Goal: Information Seeking & Learning: Check status

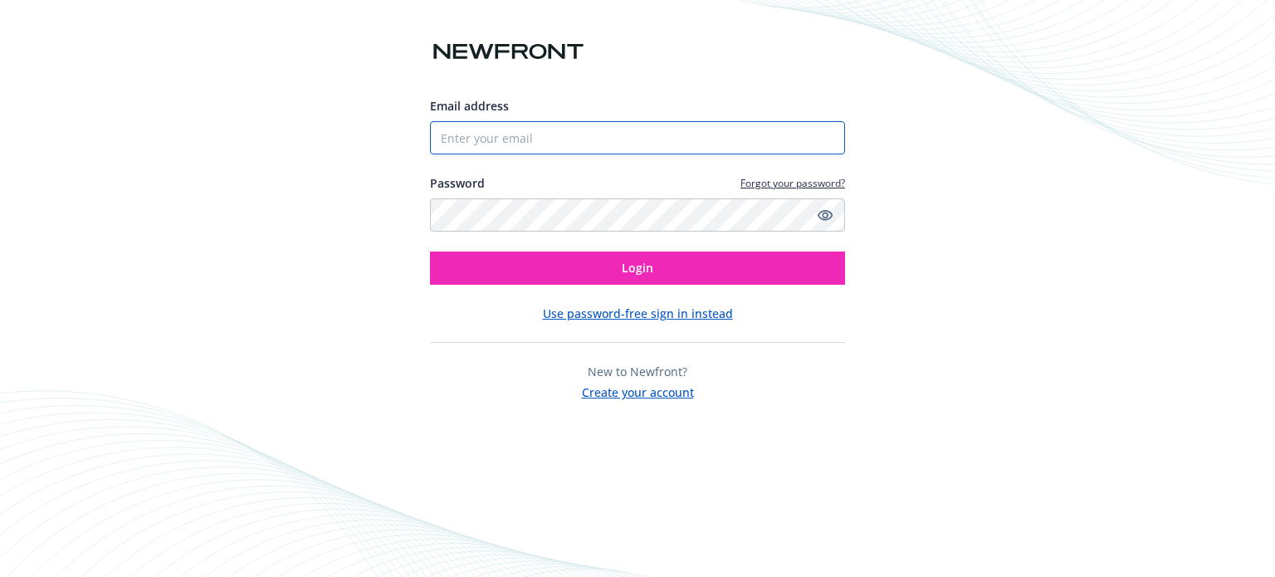
click at [661, 130] on input "Email address" at bounding box center [637, 137] width 415 height 33
paste input "[PERSON_NAME][EMAIL_ADDRESS][DOMAIN_NAME]"
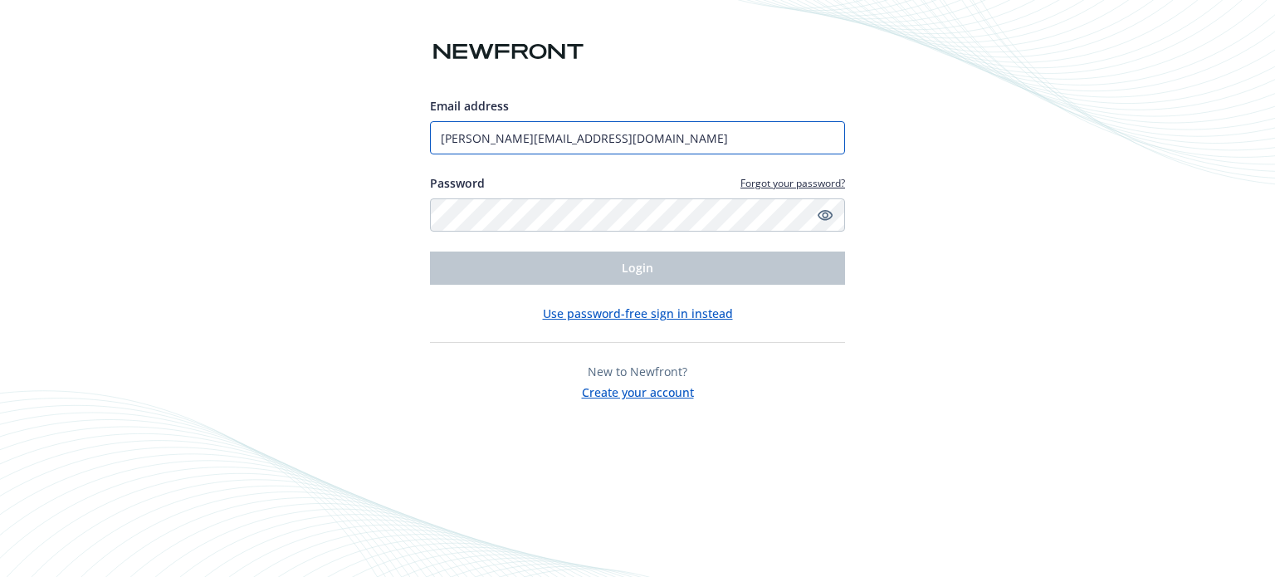
type input "[PERSON_NAME][EMAIL_ADDRESS][DOMAIN_NAME]"
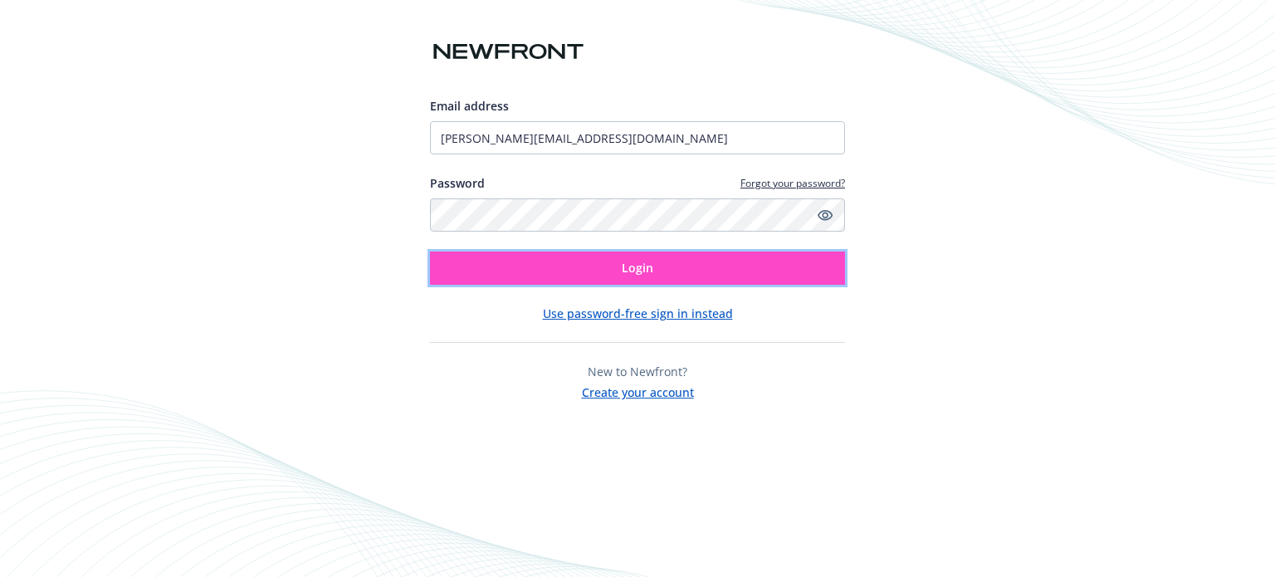
click at [553, 276] on button "Login" at bounding box center [637, 268] width 415 height 33
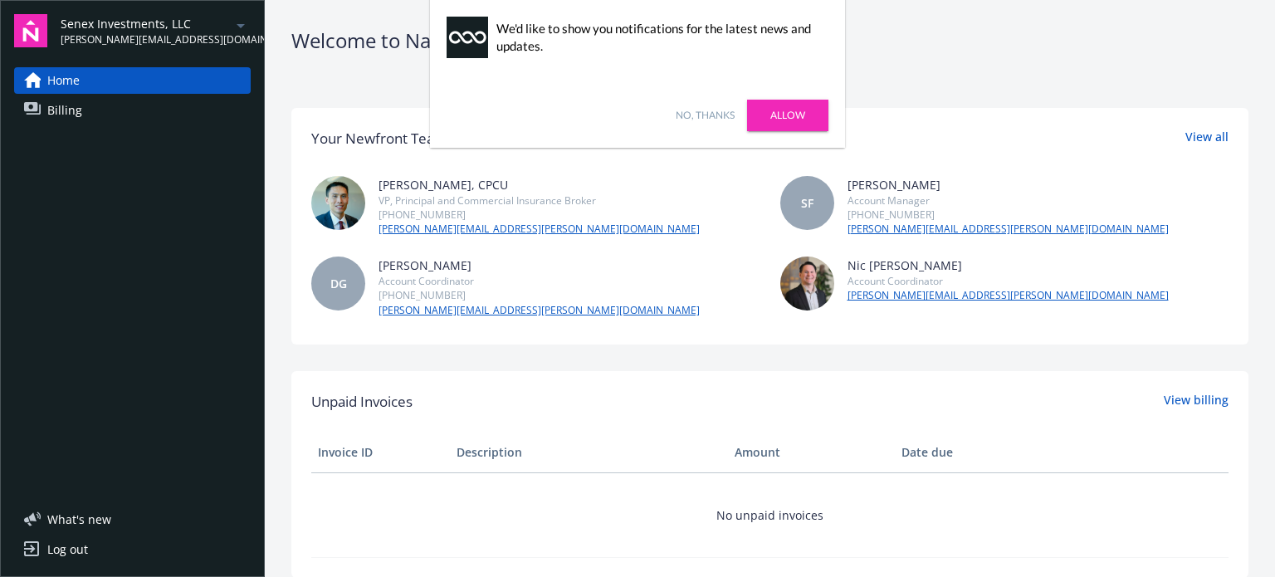
click at [56, 111] on span "Billing" at bounding box center [64, 110] width 35 height 27
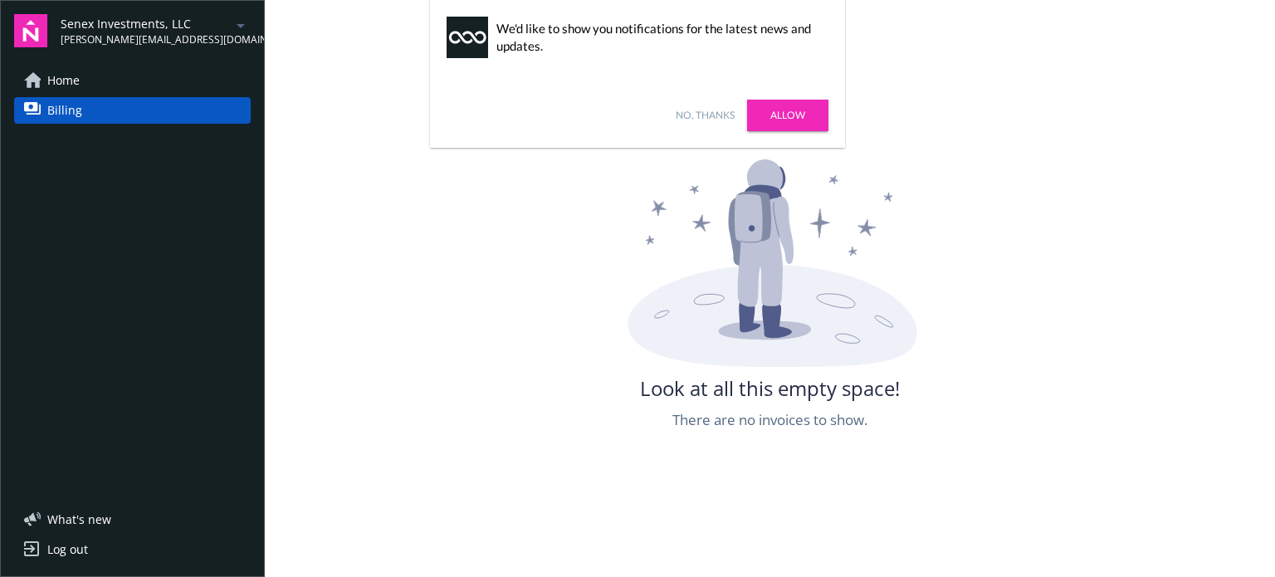
click at [206, 33] on span "[PERSON_NAME][EMAIL_ADDRESS][DOMAIN_NAME]" at bounding box center [146, 39] width 170 height 15
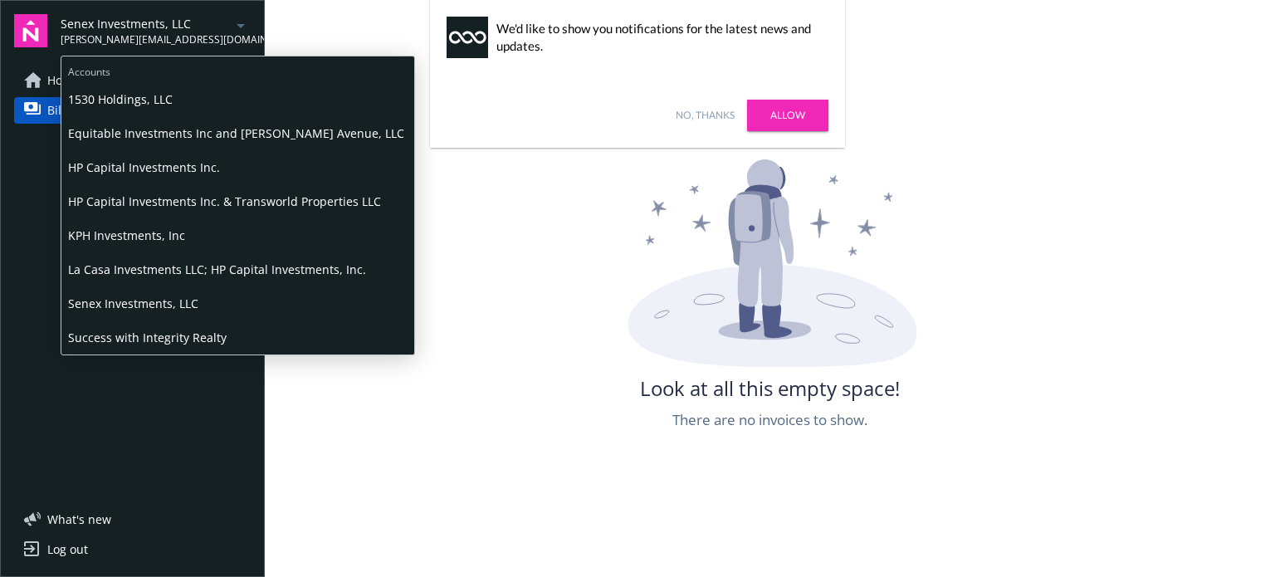
click at [196, 275] on span "La Casa Investments LLC; HP Capital Investments, Inc." at bounding box center [238, 269] width 340 height 34
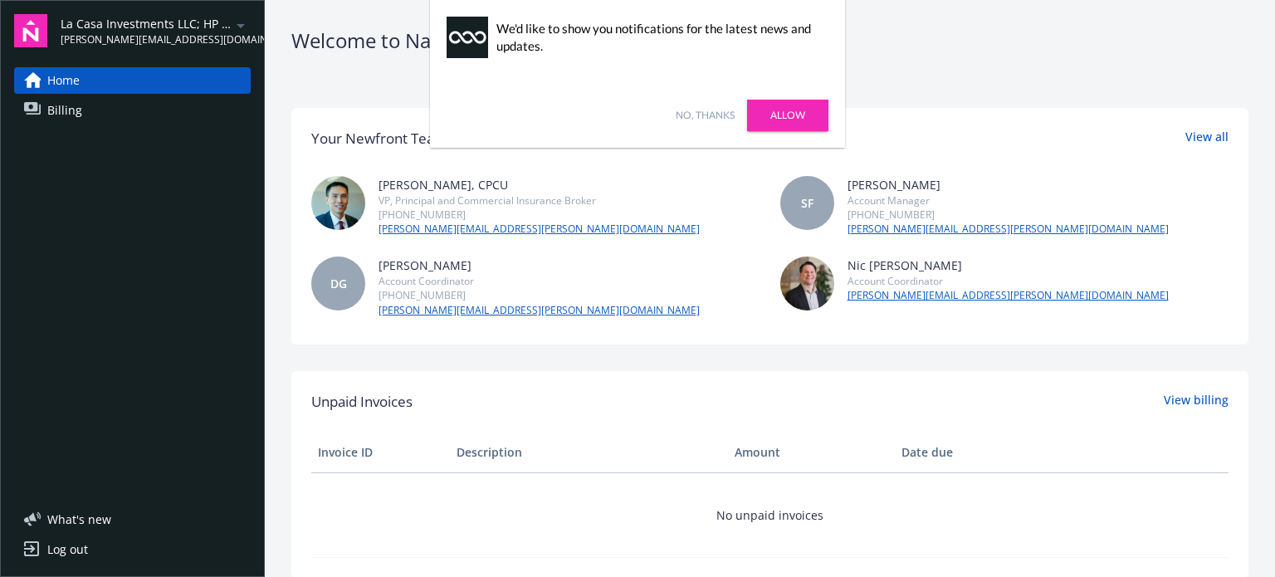
click at [774, 122] on link "Allow" at bounding box center [787, 116] width 81 height 32
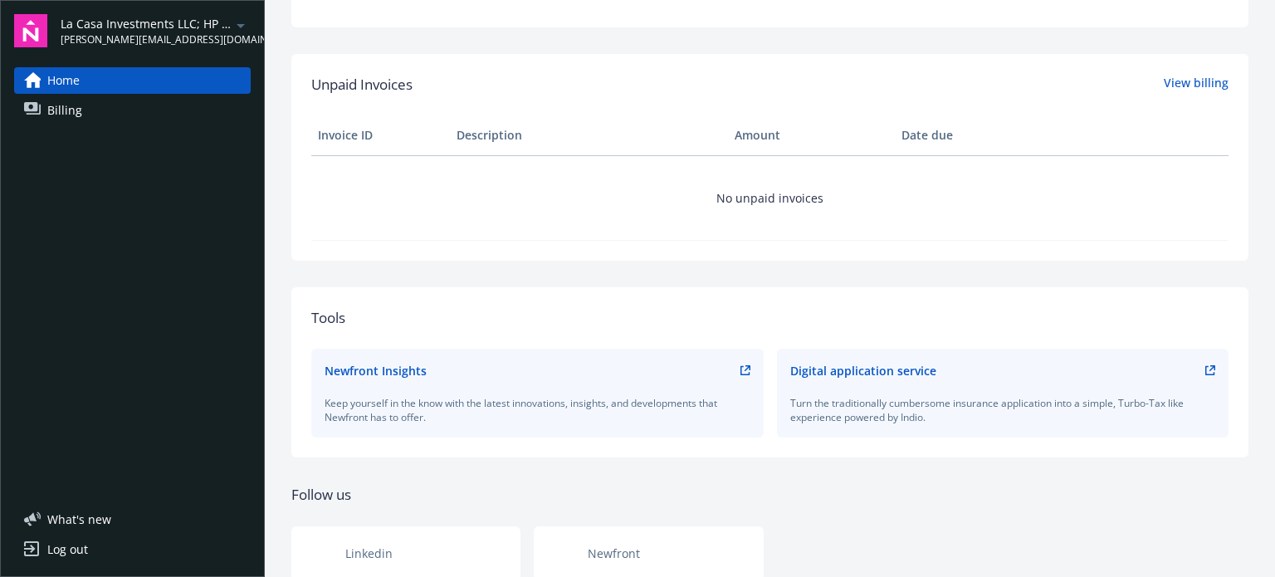
scroll to position [332, 0]
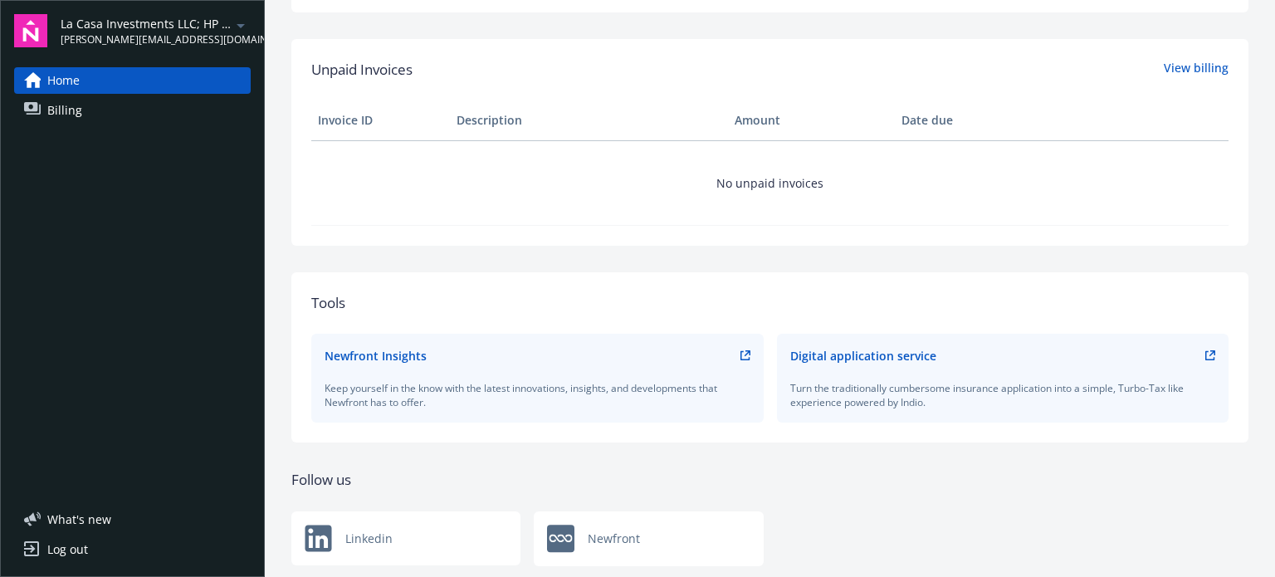
click at [71, 109] on span "Billing" at bounding box center [64, 110] width 35 height 27
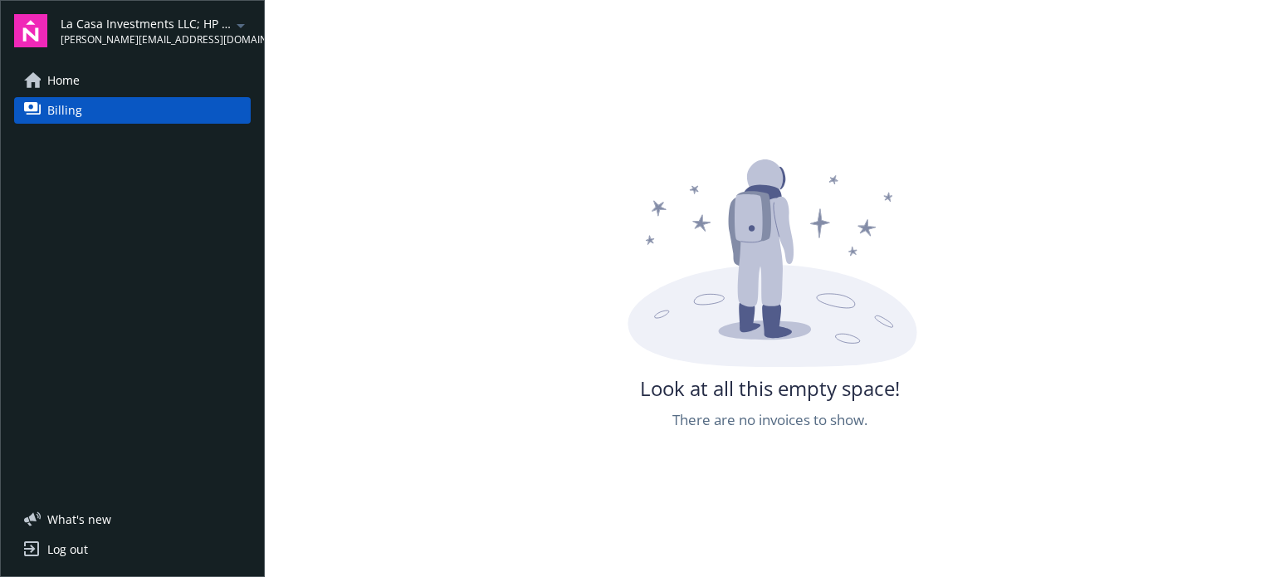
click at [41, 87] on link "Home" at bounding box center [132, 80] width 237 height 27
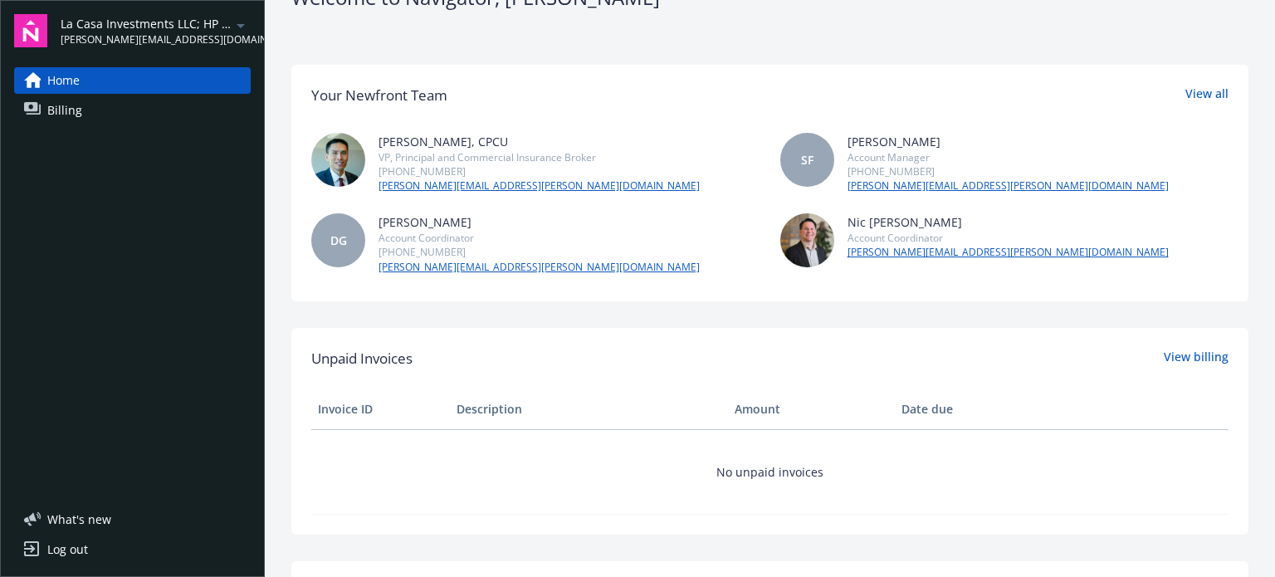
scroll to position [42, 0]
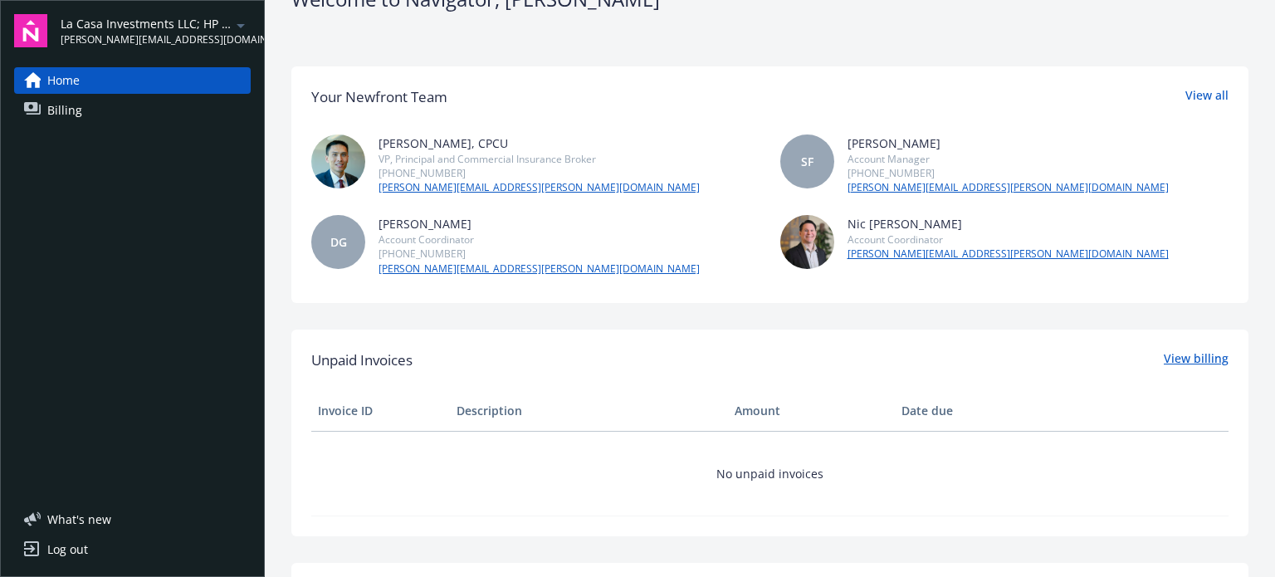
click at [1187, 350] on link "View billing" at bounding box center [1196, 361] width 65 height 22
